Goal: Navigation & Orientation: Find specific page/section

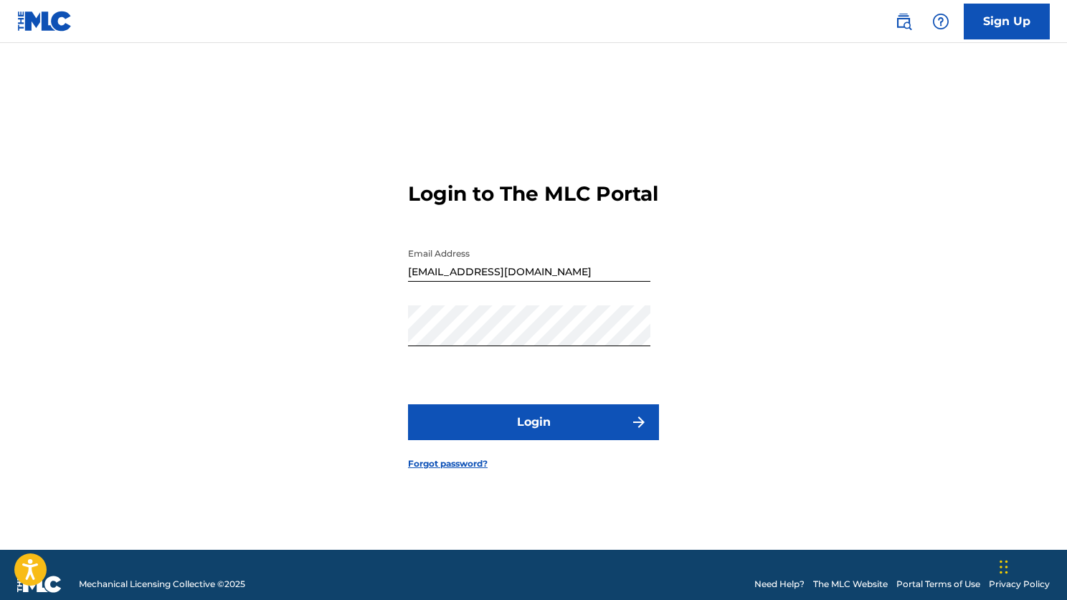
click at [548, 433] on button "Login" at bounding box center [533, 423] width 251 height 36
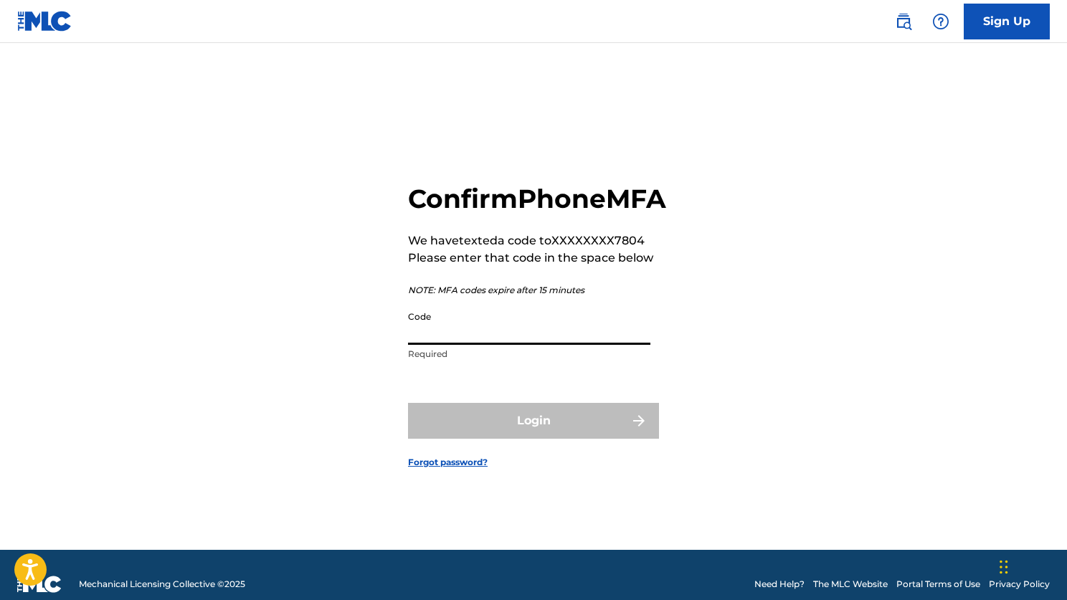
click at [413, 342] on input "Code" at bounding box center [529, 324] width 242 height 41
click at [451, 345] on input "3490856" at bounding box center [529, 324] width 242 height 41
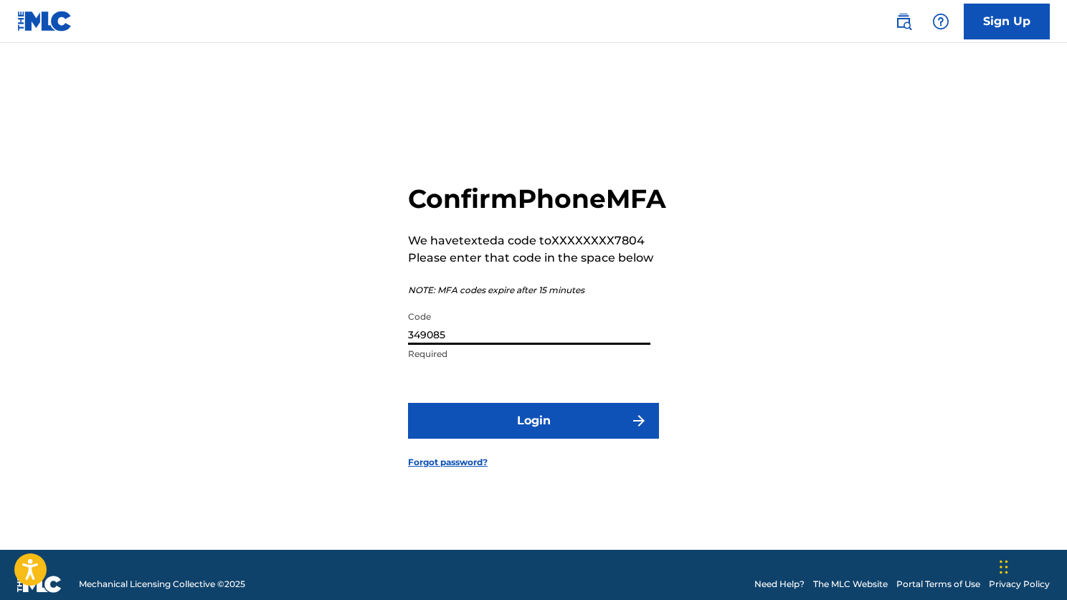
type input "349085"
click at [524, 433] on button "Login" at bounding box center [533, 421] width 251 height 36
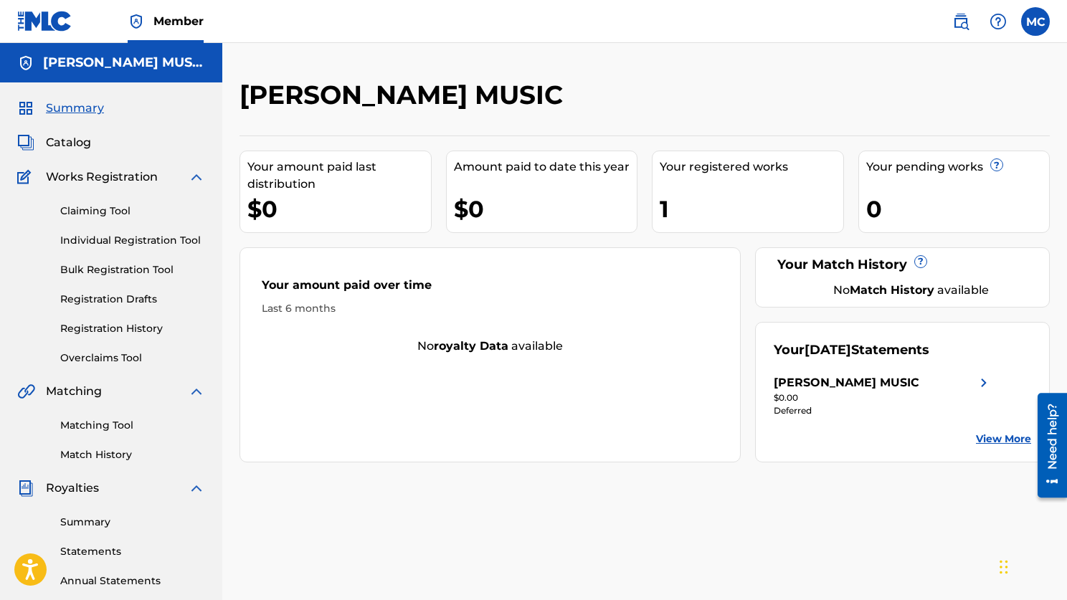
click at [63, 143] on span "Catalog" at bounding box center [68, 142] width 45 height 17
